Goal: Transaction & Acquisition: Book appointment/travel/reservation

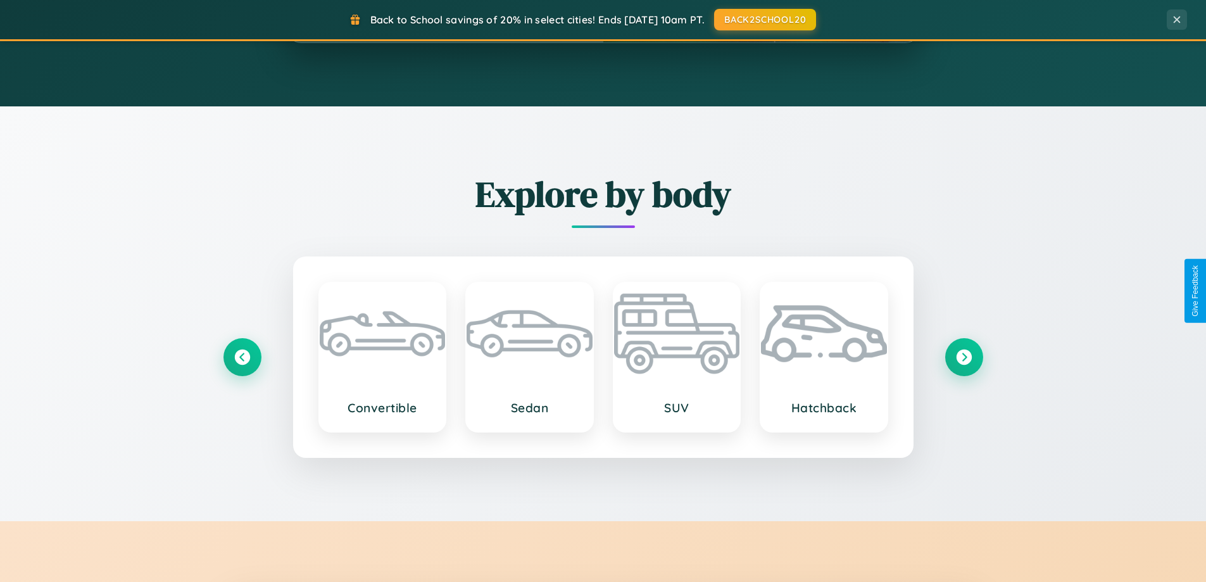
scroll to position [2436, 0]
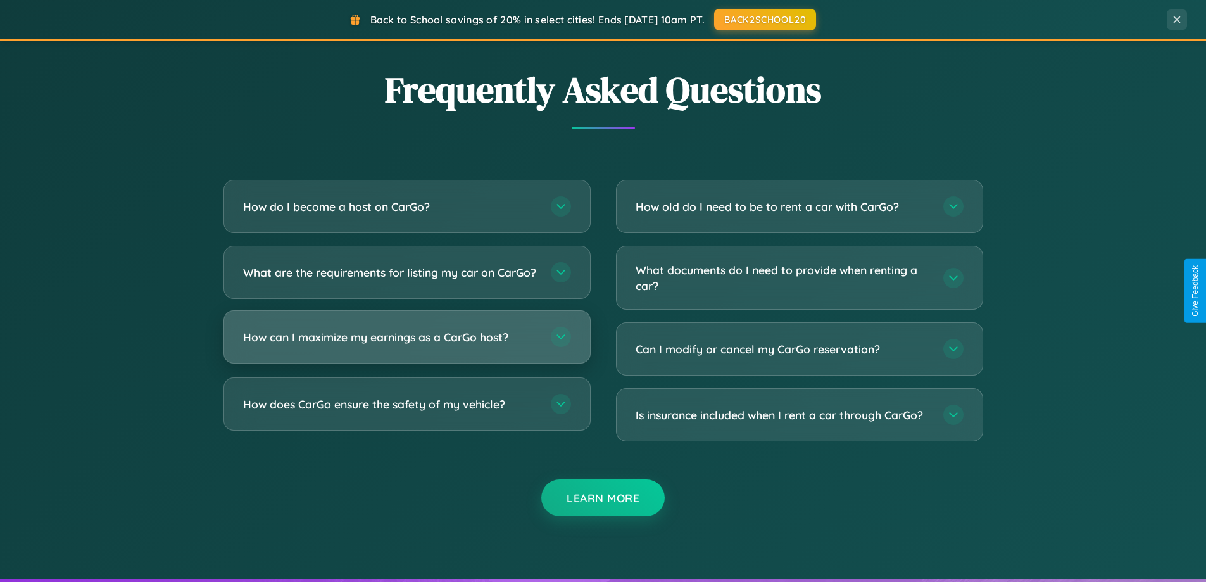
click at [406, 345] on h3 "How can I maximize my earnings as a CarGo host?" at bounding box center [390, 337] width 295 height 16
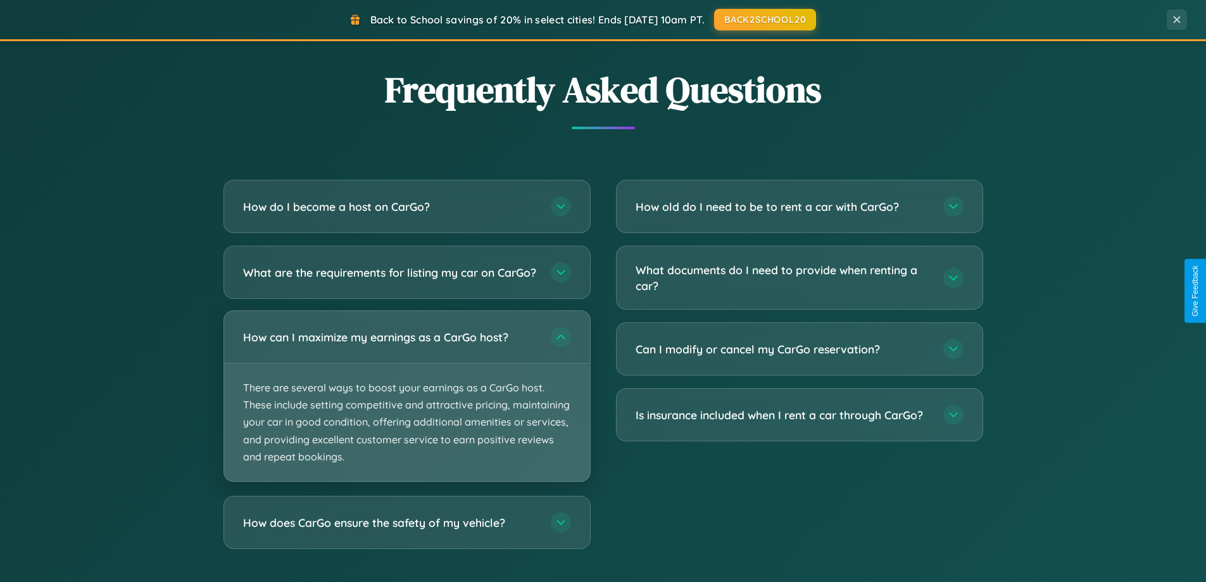
click at [406, 406] on p "There are several ways to boost your earnings as a CarGo host. These include se…" at bounding box center [407, 422] width 366 height 118
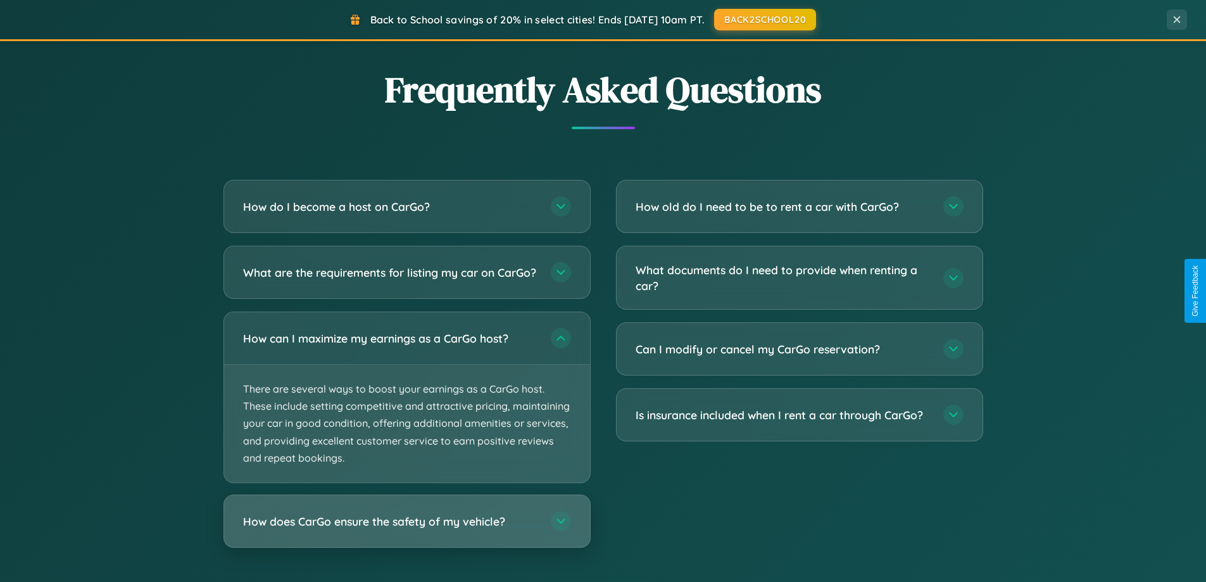
click at [406, 529] on h3 "How does CarGo ensure the safety of my vehicle?" at bounding box center [390, 521] width 295 height 16
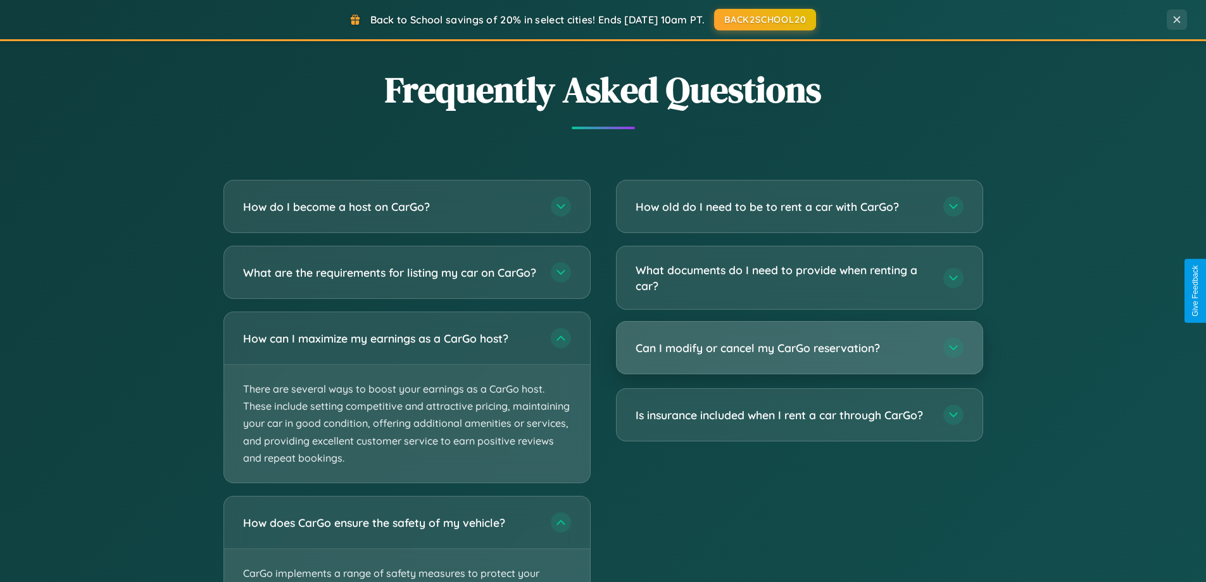
click at [799, 349] on h3 "Can I modify or cancel my CarGo reservation?" at bounding box center [783, 348] width 295 height 16
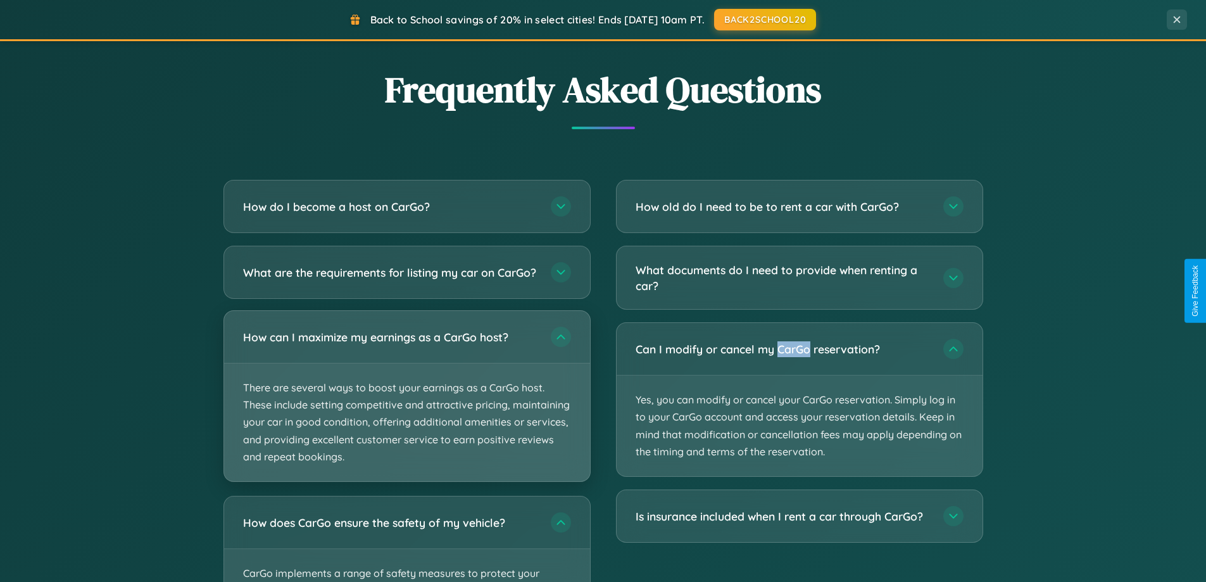
click at [406, 407] on p "There are several ways to boost your earnings as a CarGo host. These include se…" at bounding box center [407, 422] width 366 height 118
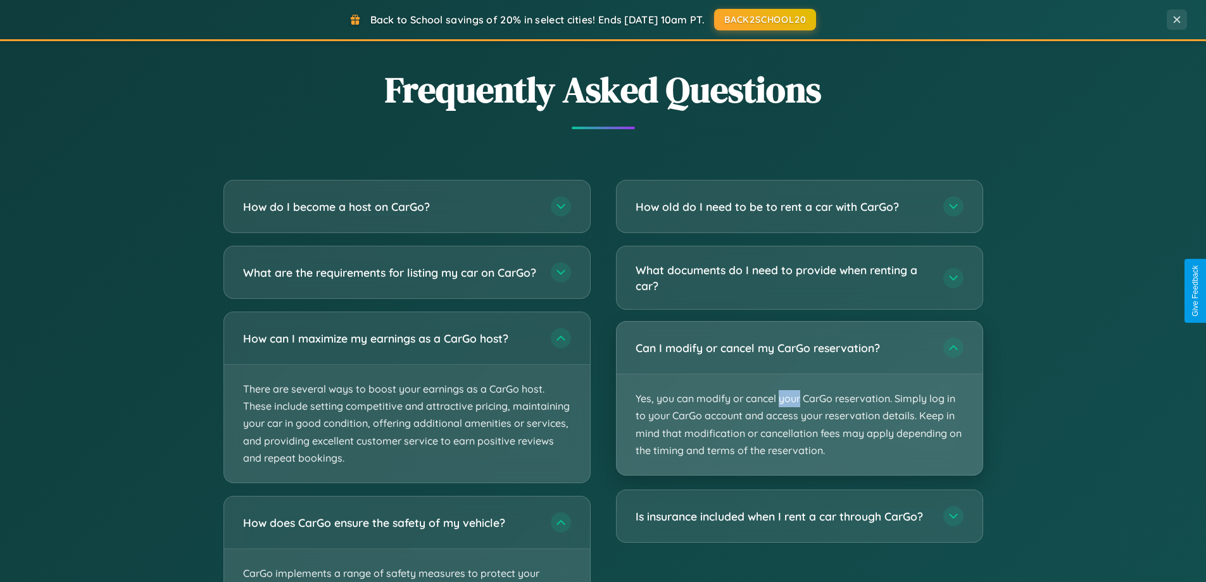
click at [799, 398] on p "Yes, you can modify or cancel your CarGo reservation. Simply log in to your Car…" at bounding box center [800, 424] width 366 height 101
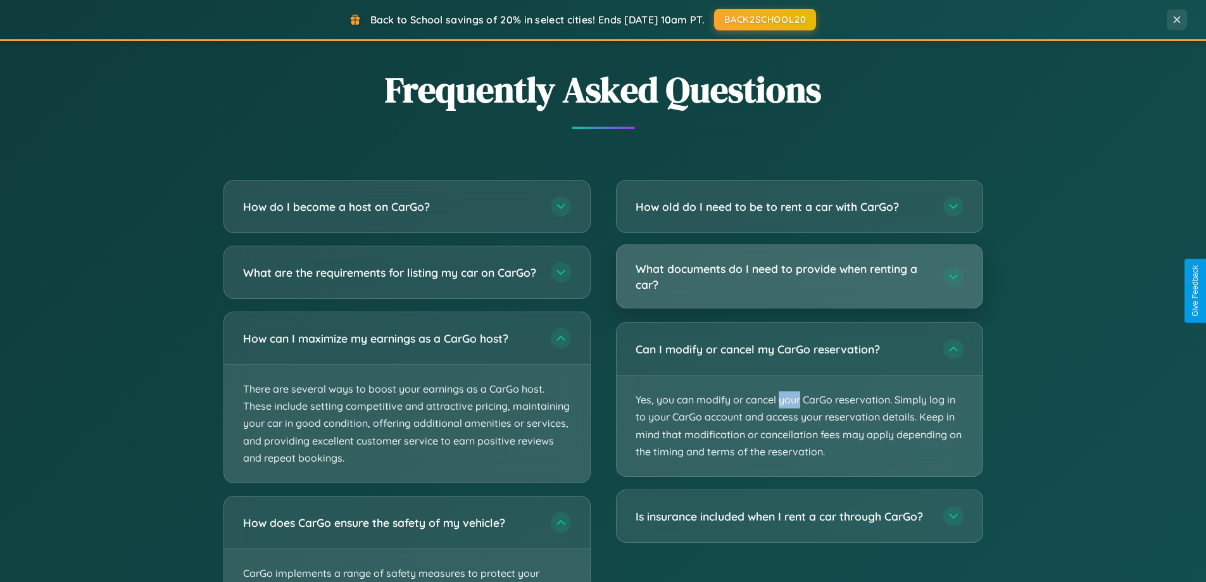
click at [799, 277] on h3 "What documents do I need to provide when renting a car?" at bounding box center [783, 276] width 295 height 31
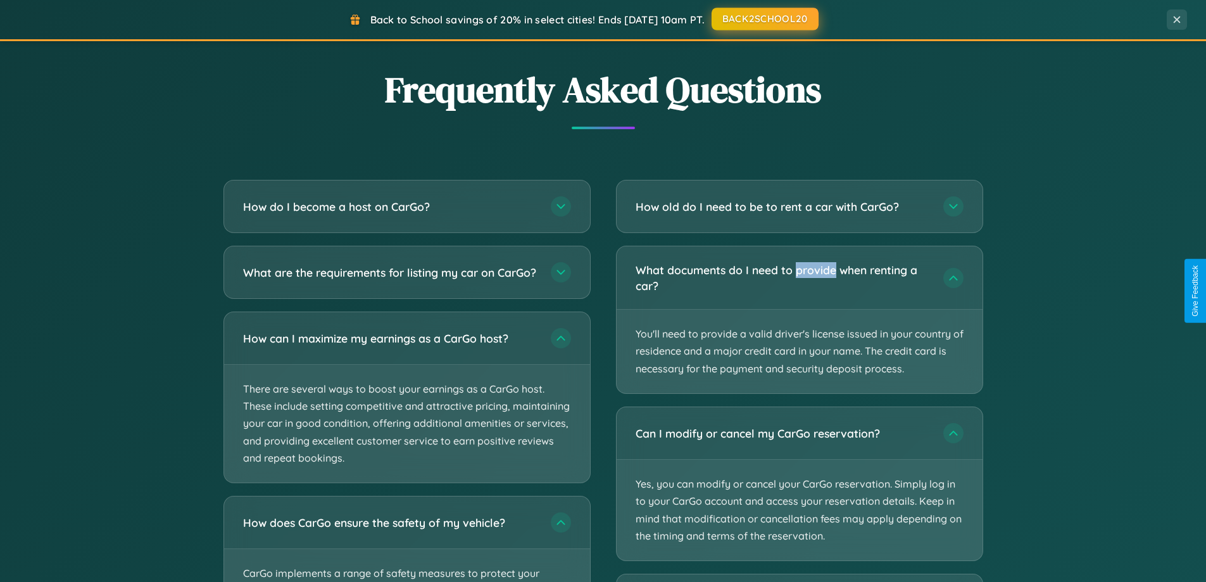
click at [764, 20] on button "BACK2SCHOOL20" at bounding box center [765, 19] width 107 height 23
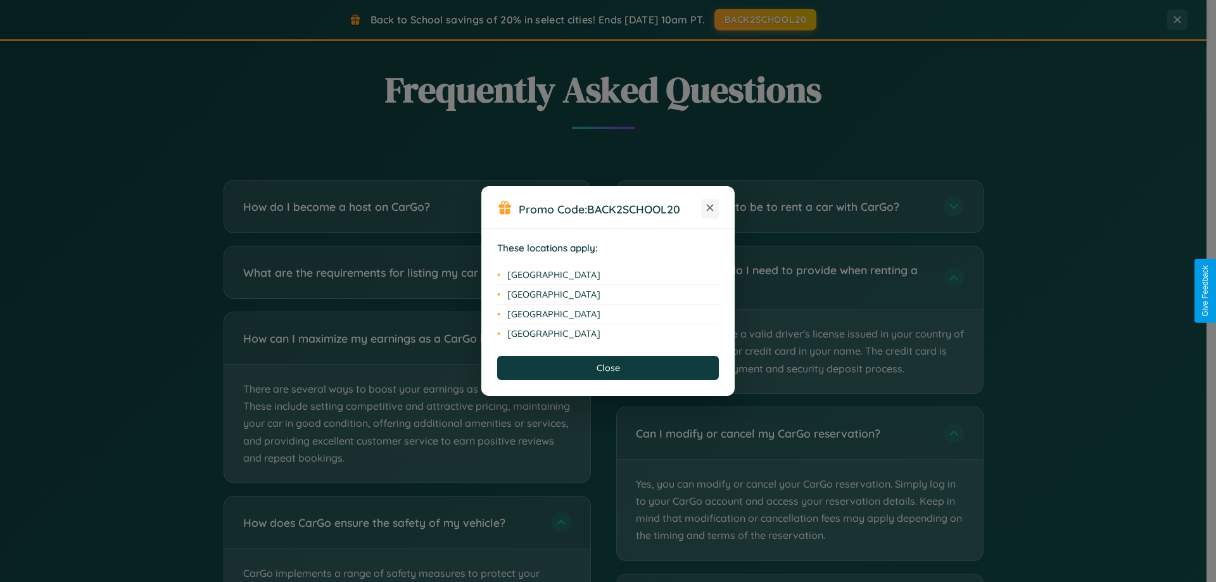
click at [710, 208] on icon at bounding box center [710, 207] width 7 height 7
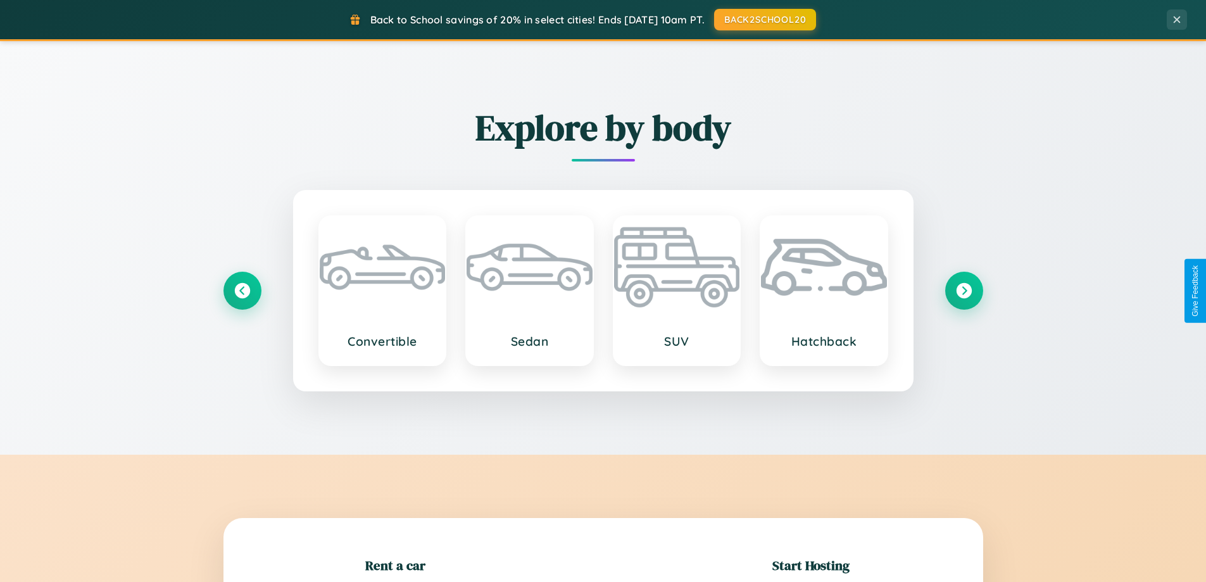
scroll to position [273, 0]
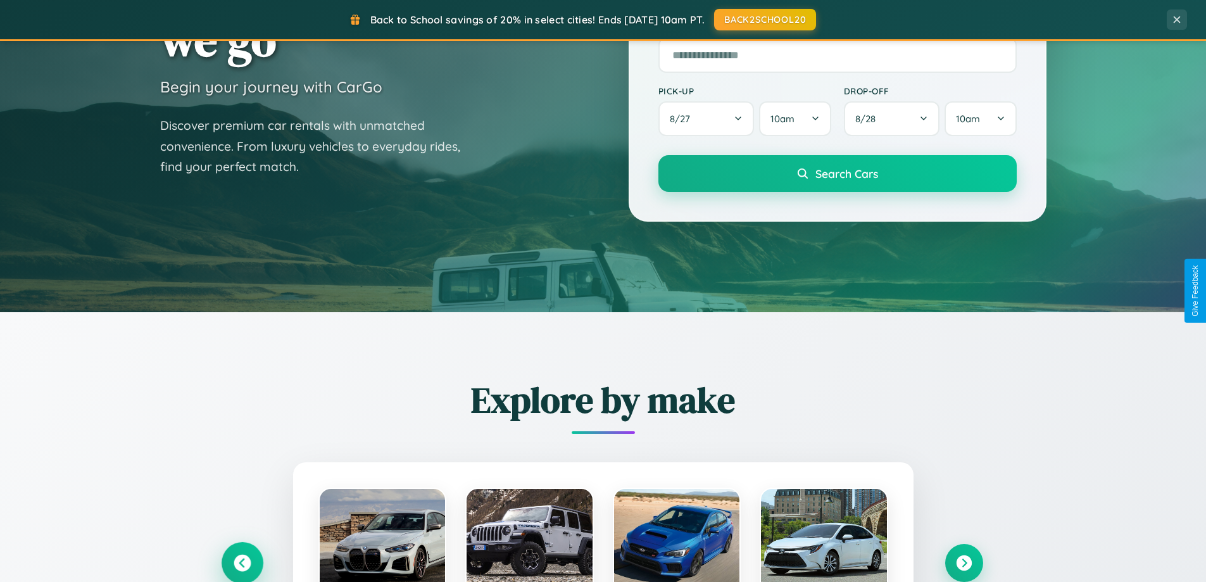
click at [242, 563] on icon at bounding box center [242, 563] width 17 height 17
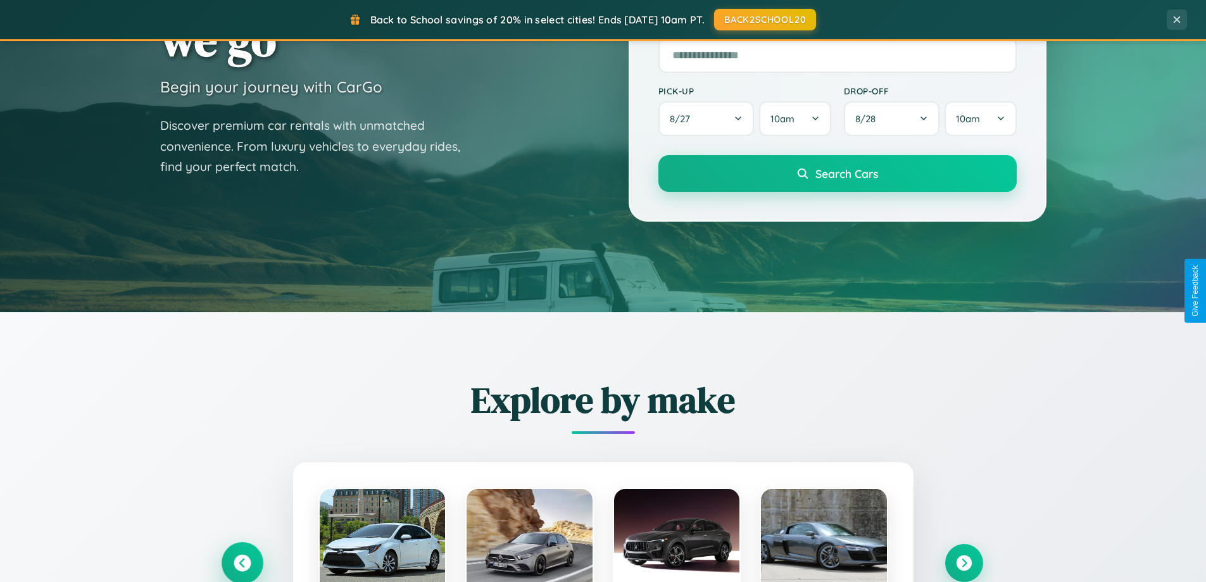
click at [242, 562] on icon at bounding box center [242, 563] width 21 height 21
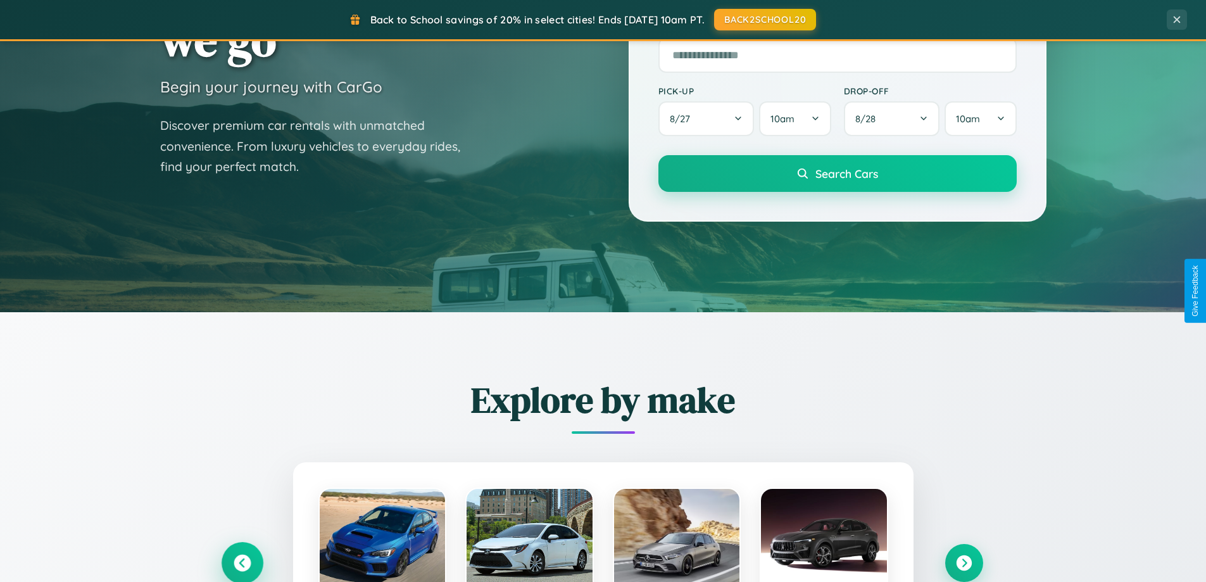
click at [242, 562] on icon at bounding box center [242, 563] width 21 height 21
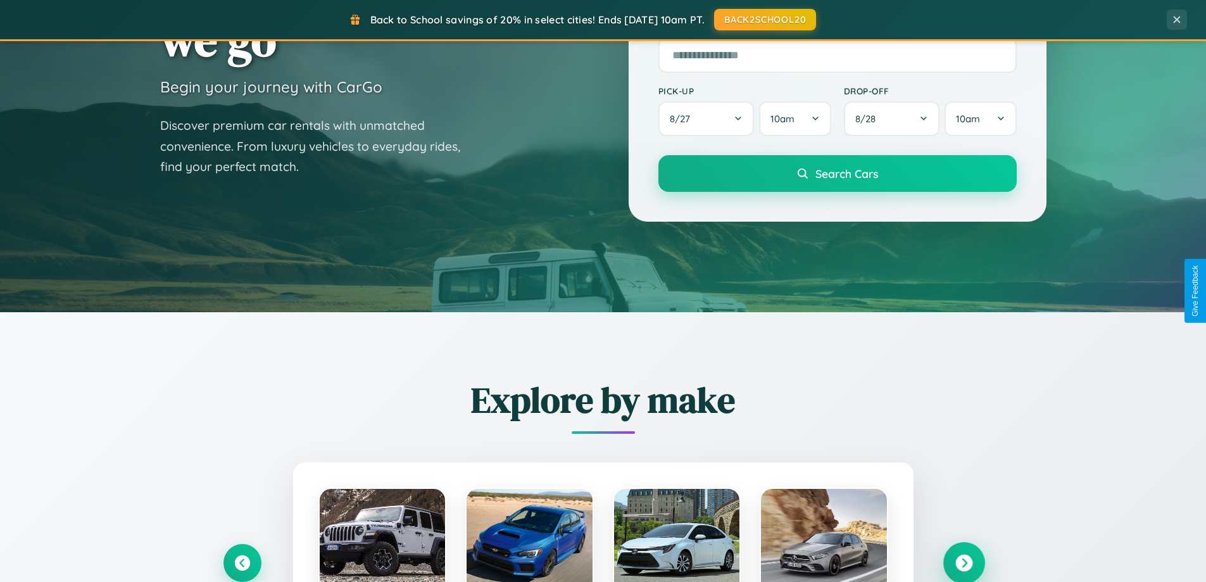
click at [964, 562] on icon at bounding box center [963, 563] width 17 height 17
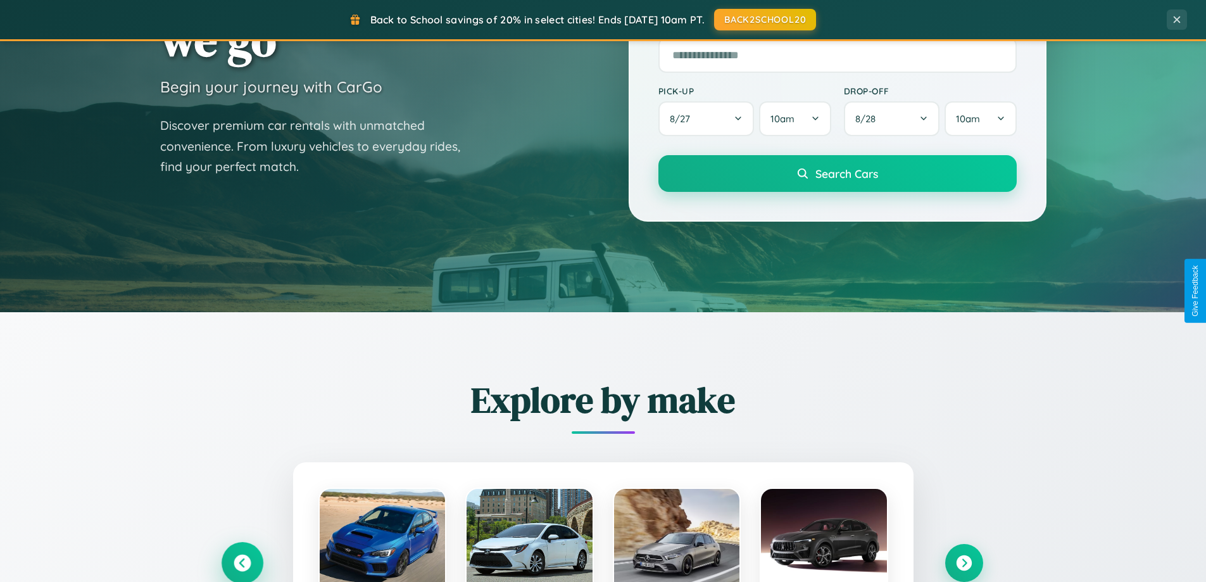
click at [242, 562] on icon at bounding box center [242, 563] width 17 height 17
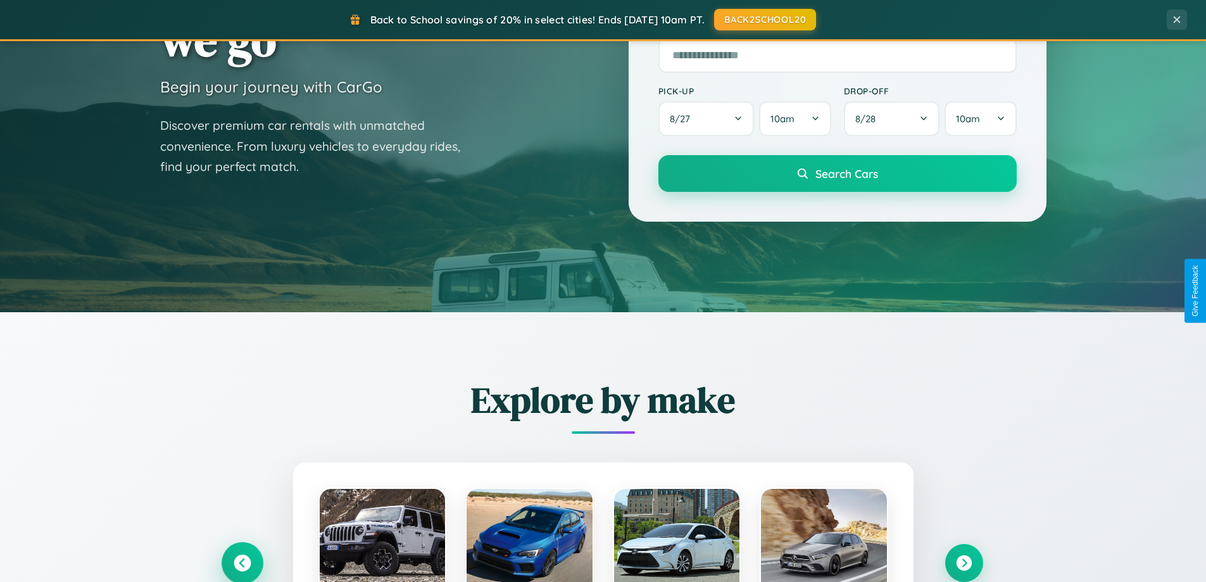
scroll to position [37, 0]
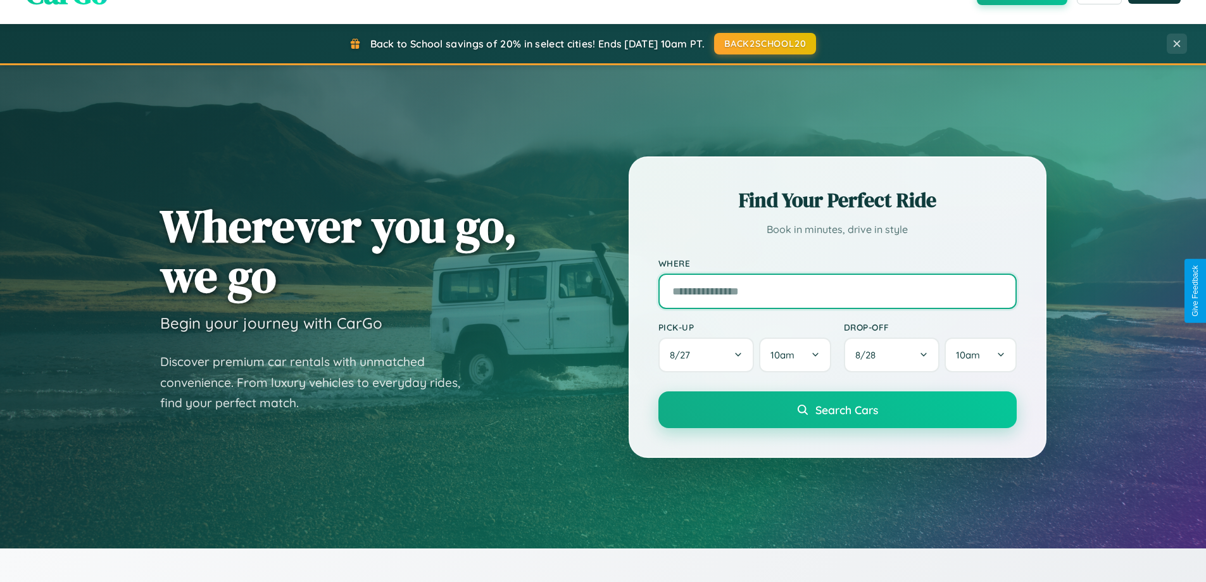
click at [837, 291] on input "text" at bounding box center [837, 290] width 358 height 35
type input "**********"
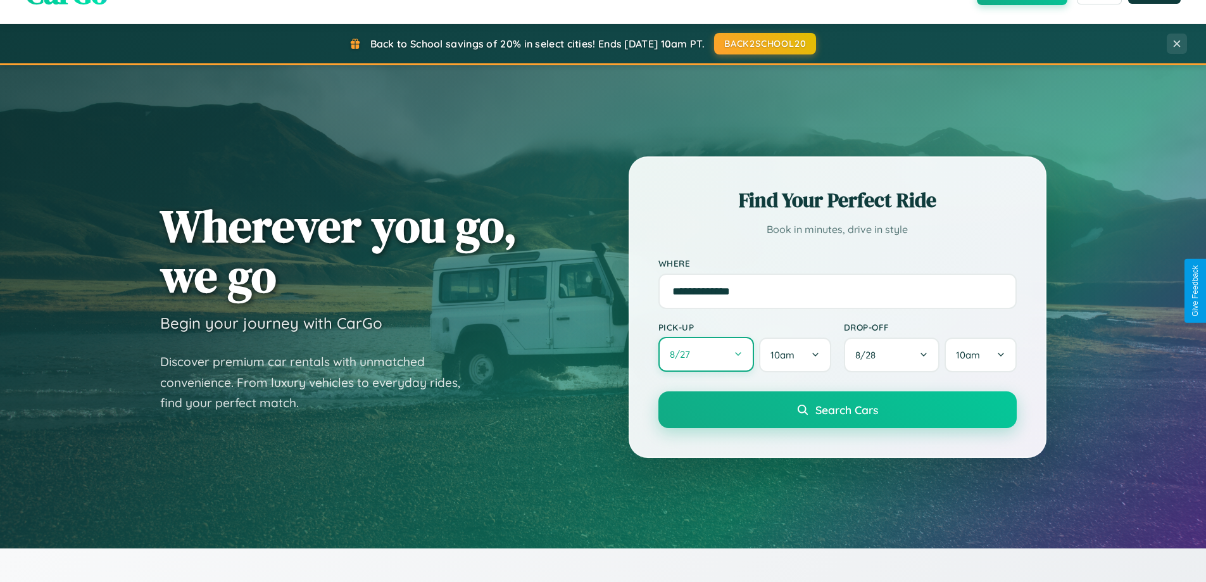
click at [706, 355] on button "8 / 27" at bounding box center [706, 354] width 96 height 35
select select "*"
select select "****"
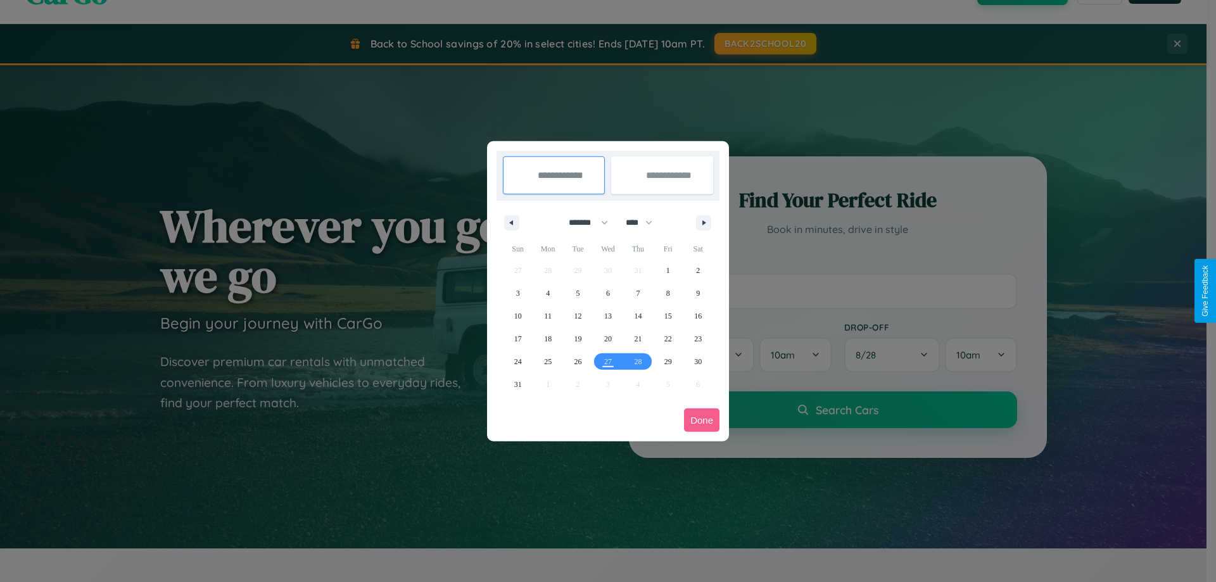
click at [582, 222] on select "******* ******** ***** ***** *** **** **** ****** ********* ******* ******** **…" at bounding box center [586, 222] width 54 height 21
select select "*"
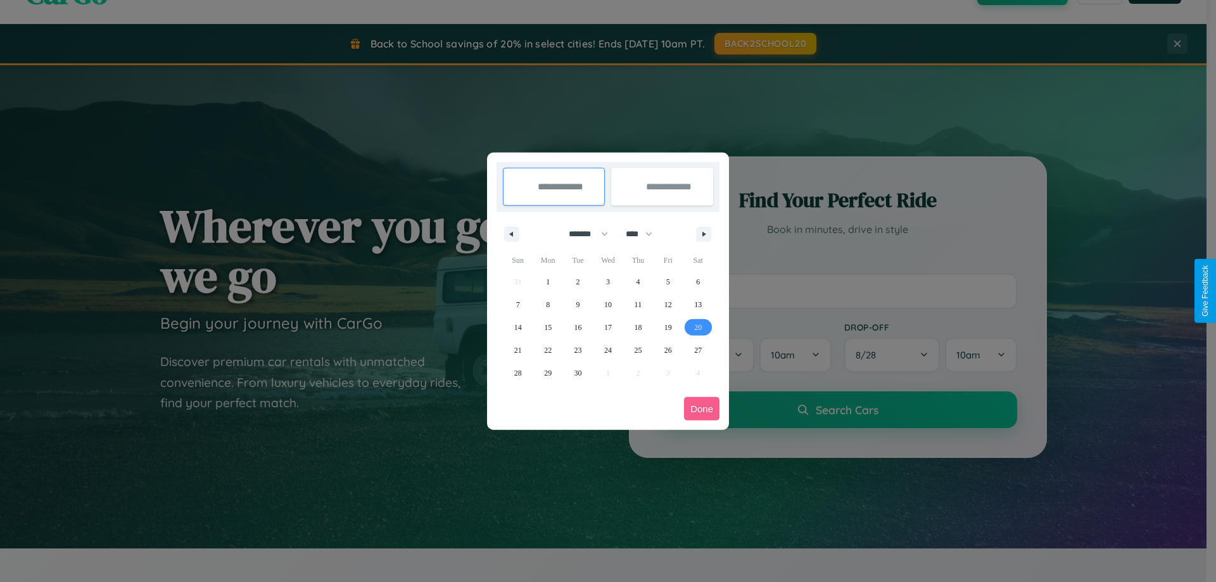
click at [698, 327] on span "20" at bounding box center [698, 327] width 8 height 23
type input "**********"
click at [698, 349] on span "27" at bounding box center [698, 350] width 8 height 23
type input "**********"
click at [701, 408] on button "Done" at bounding box center [701, 408] width 35 height 23
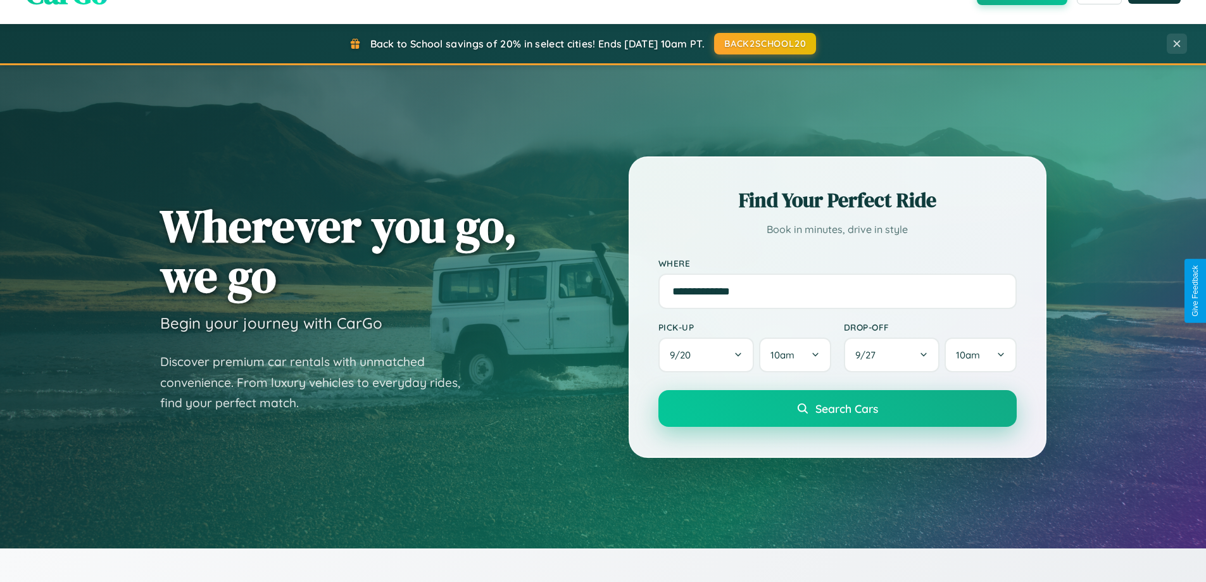
click at [837, 408] on span "Search Cars" at bounding box center [846, 408] width 63 height 14
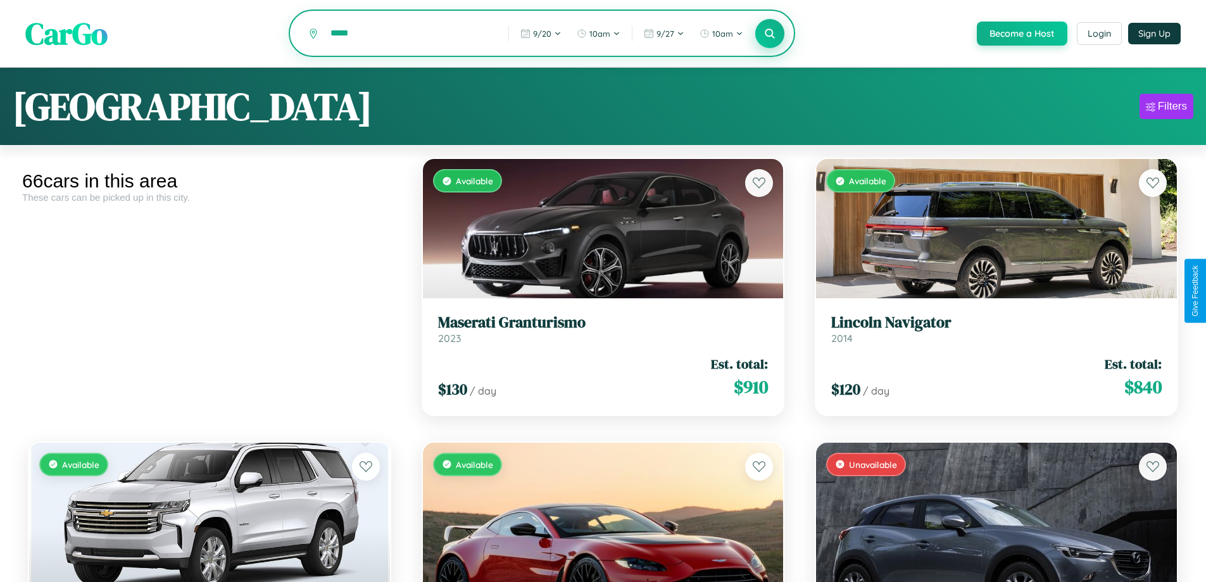
type input "*****"
click at [769, 34] on icon at bounding box center [770, 33] width 12 height 12
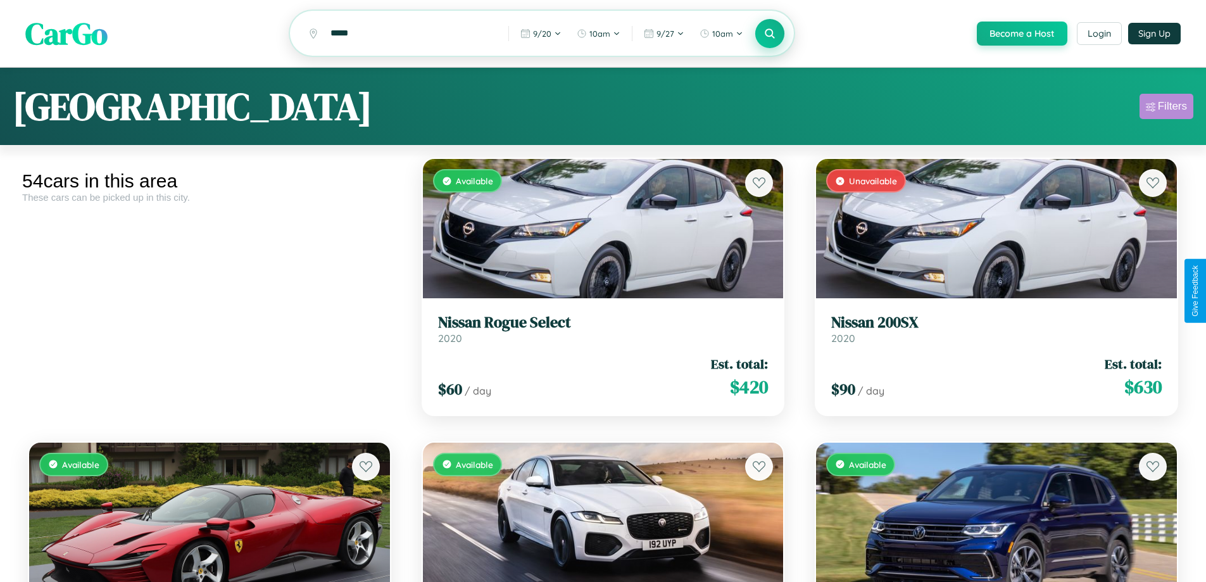
click at [1166, 108] on div "Filters" at bounding box center [1172, 106] width 29 height 13
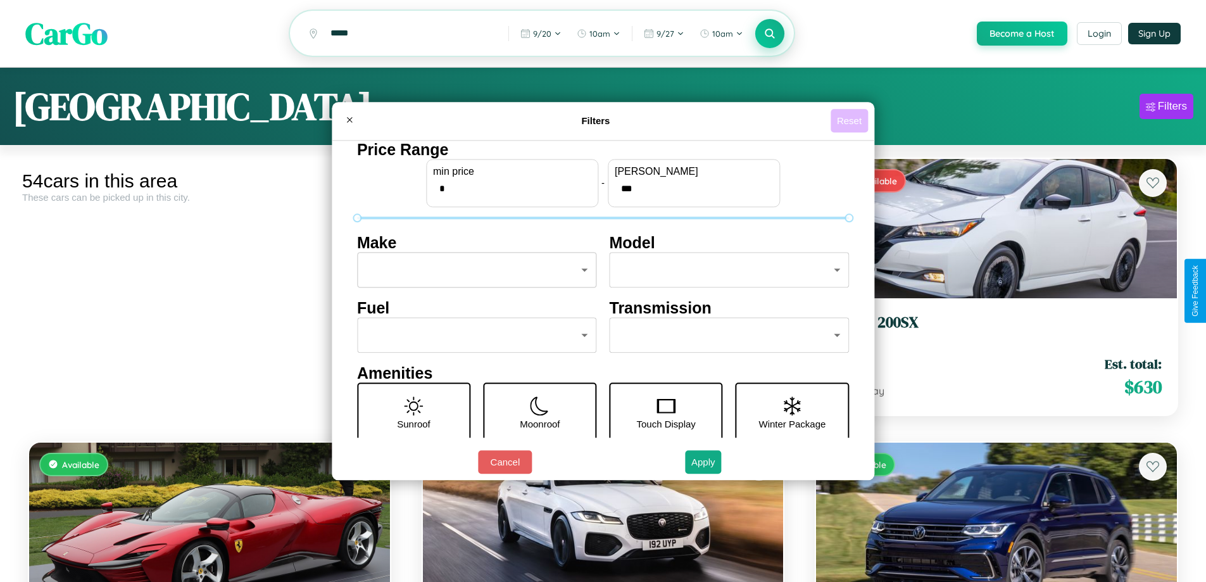
click at [851, 120] on button "Reset" at bounding box center [849, 120] width 37 height 23
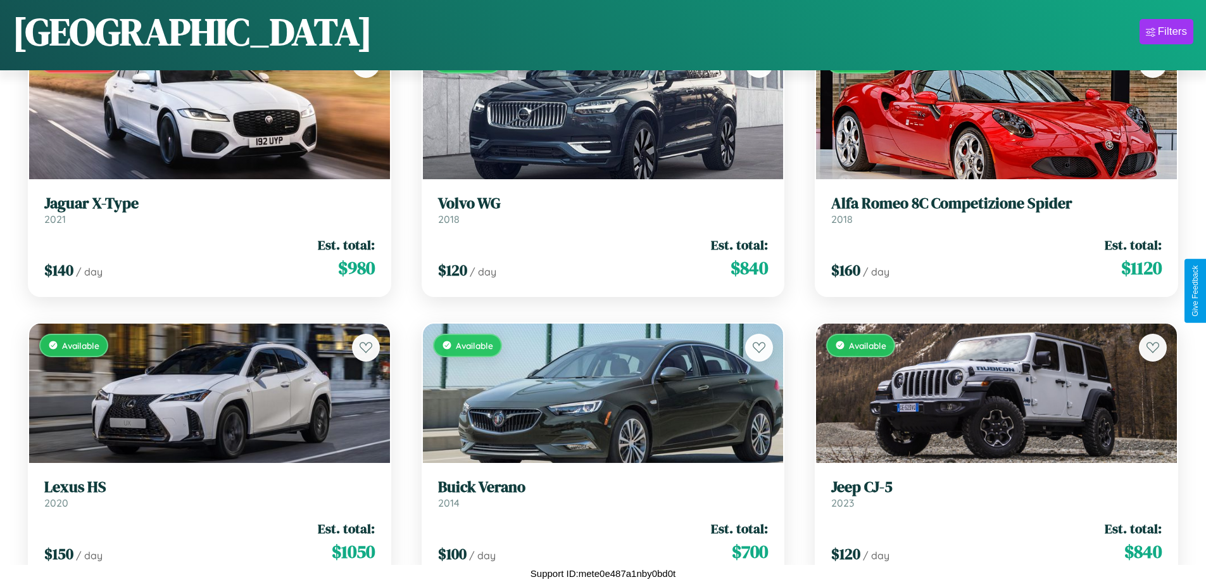
scroll to position [4430, 0]
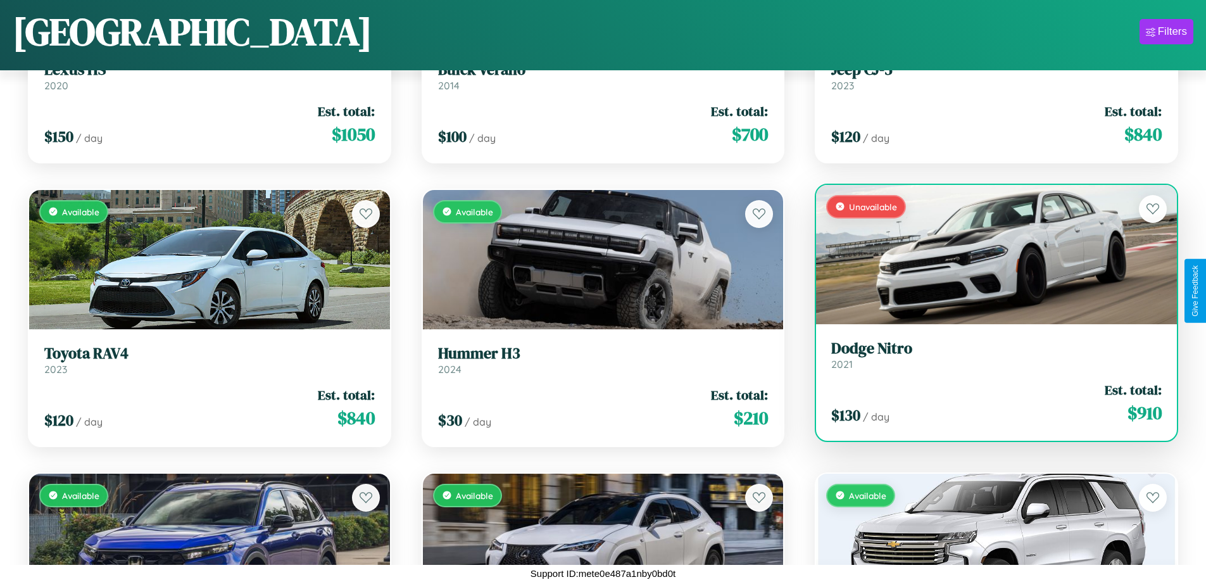
click at [988, 358] on h3 "Dodge Nitro" at bounding box center [996, 348] width 330 height 18
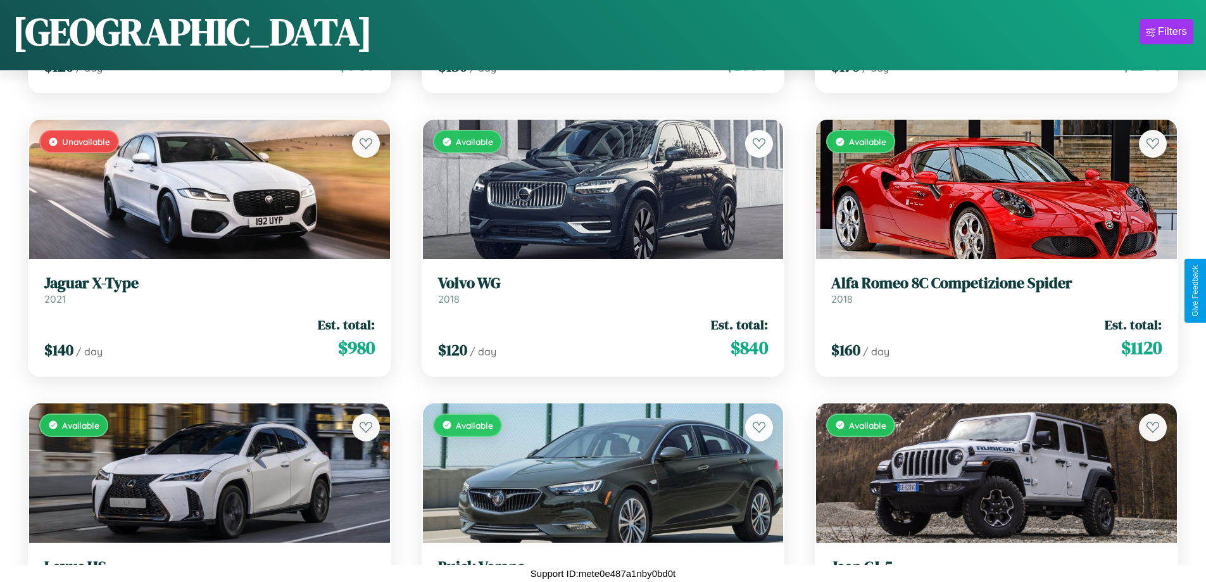
scroll to position [178, 0]
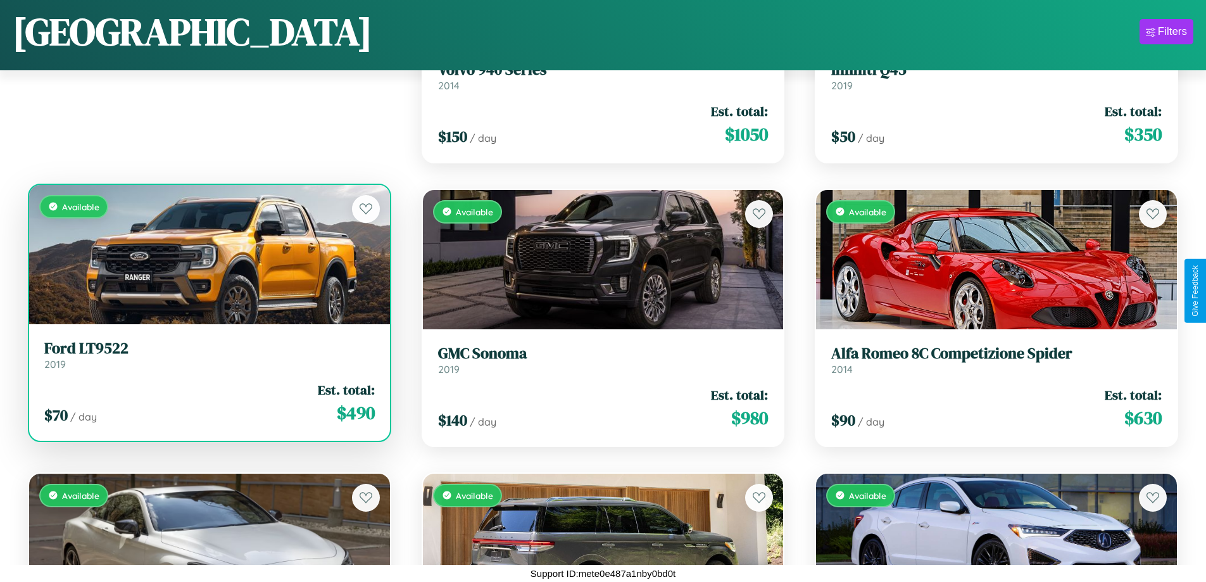
click at [208, 357] on link "Ford LT9522 2019" at bounding box center [209, 354] width 330 height 31
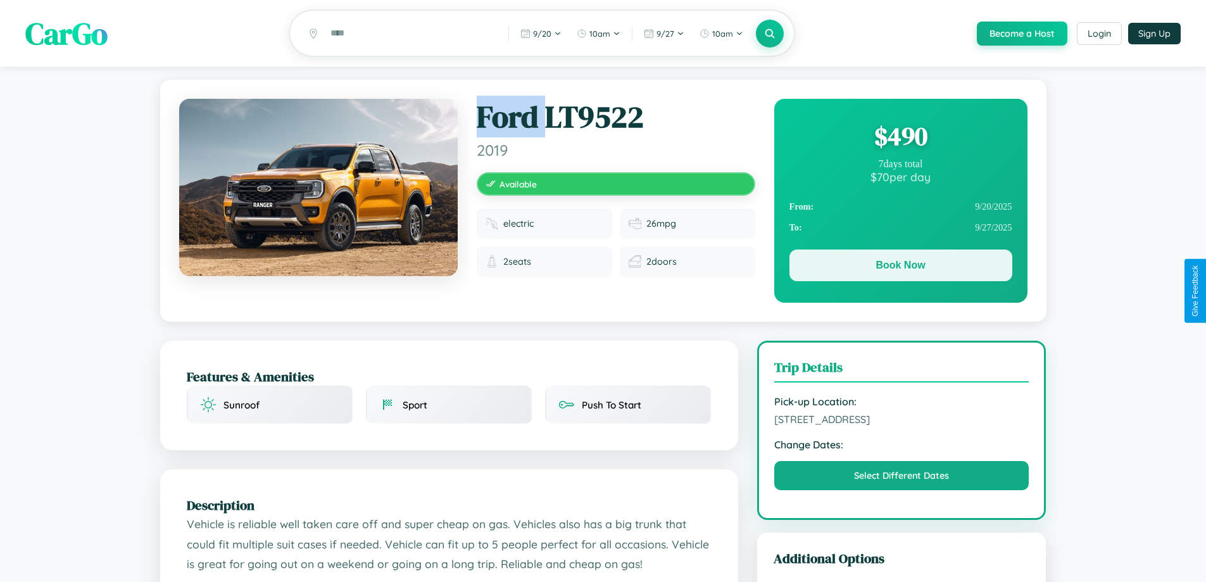
click at [900, 267] on button "Book Now" at bounding box center [900, 265] width 223 height 32
